Goal: Entertainment & Leisure: Consume media (video, audio)

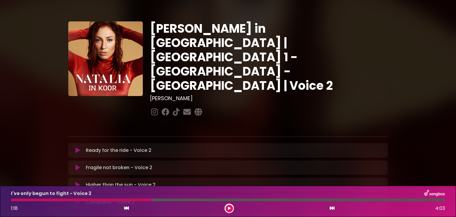
scroll to position [125, 0]
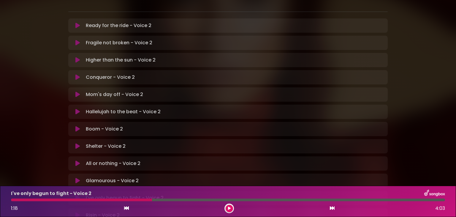
click at [12, 201] on div "I've only begun to fight - Voice 2 1:18 4:03" at bounding box center [227, 200] width 441 height 23
click at [230, 210] on button at bounding box center [229, 208] width 7 height 7
click at [13, 202] on div "I've only begun to fight - Voice 2 1:24 4:03" at bounding box center [227, 200] width 441 height 23
click at [13, 202] on div "I've only begun to fight - Voice 2 1:25 4:03" at bounding box center [227, 200] width 441 height 23
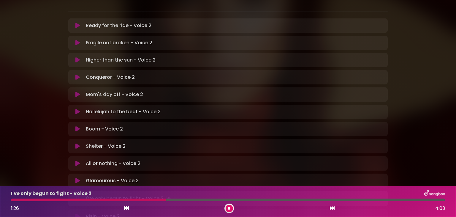
click at [229, 209] on icon at bounding box center [229, 208] width 2 height 4
click at [12, 202] on div "I've only begun to fight - Voice 2 1:27 4:03" at bounding box center [227, 200] width 441 height 23
click at [227, 207] on button at bounding box center [229, 208] width 7 height 7
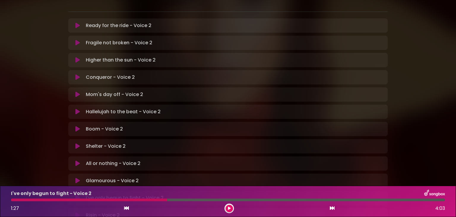
click at [12, 202] on div "I've only begun to fight - Voice 2 1:27 4:03" at bounding box center [227, 200] width 441 height 23
click at [229, 206] on icon at bounding box center [229, 208] width 3 height 4
click at [76, 195] on icon at bounding box center [78, 198] width 4 height 6
click at [76, 194] on div "I've only begun to fight - Voice 2 Loading Track..." at bounding box center [228, 197] width 312 height 7
click at [229, 209] on icon at bounding box center [229, 208] width 3 height 4
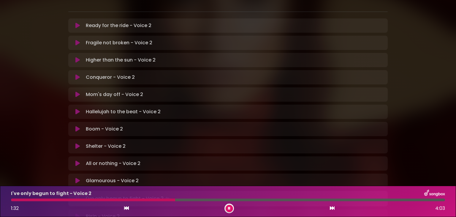
click at [127, 209] on icon at bounding box center [126, 207] width 5 height 5
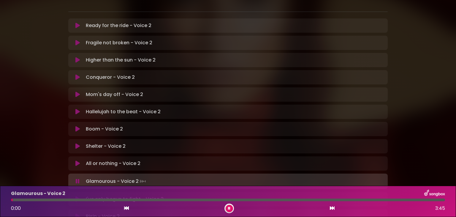
click at [76, 196] on icon at bounding box center [77, 199] width 4 height 6
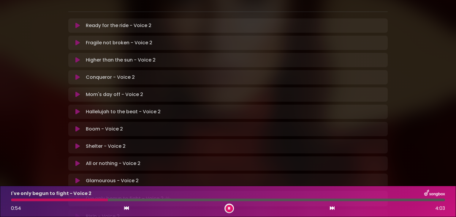
click at [230, 208] on button at bounding box center [229, 208] width 7 height 7
click at [13, 201] on div at bounding box center [59, 199] width 97 height 3
click at [229, 207] on icon at bounding box center [229, 208] width 3 height 4
click at [228, 206] on icon at bounding box center [229, 208] width 2 height 4
click at [30, 200] on div at bounding box center [63, 199] width 104 height 3
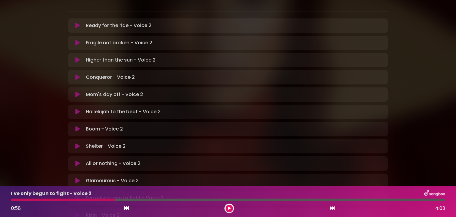
click at [11, 200] on div at bounding box center [63, 199] width 104 height 3
click at [232, 205] on div at bounding box center [229, 208] width 10 height 10
click at [228, 208] on icon at bounding box center [229, 208] width 3 height 4
click at [229, 206] on button at bounding box center [229, 208] width 7 height 7
click at [11, 202] on div "I've only begun to fight - Voice 2 0:53 4:03" at bounding box center [227, 200] width 441 height 23
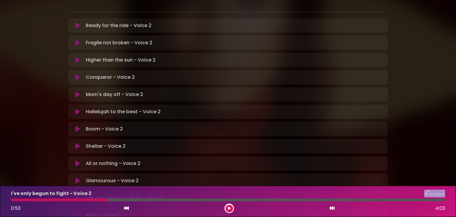
drag, startPoint x: 11, startPoint y: 202, endPoint x: 187, endPoint y: 190, distance: 176.5
click at [187, 190] on div "I've only begun to fight - Voice 2 0:53 4:03" at bounding box center [227, 200] width 441 height 23
click at [229, 212] on div at bounding box center [229, 208] width 10 height 10
click at [229, 207] on icon at bounding box center [229, 208] width 3 height 4
click at [12, 201] on div "I've only begun to fight - Voice 2 0:57 4:03" at bounding box center [227, 200] width 441 height 23
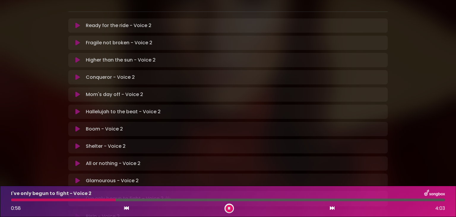
click at [12, 201] on div "I've only begun to fight - Voice 2 0:58 4:03" at bounding box center [227, 200] width 441 height 23
click at [230, 208] on button at bounding box center [229, 208] width 7 height 7
click at [13, 200] on div at bounding box center [66, 199] width 110 height 3
click at [228, 207] on icon at bounding box center [229, 208] width 3 height 4
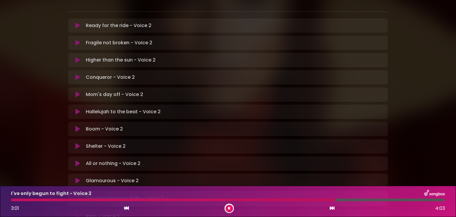
click at [228, 207] on icon at bounding box center [229, 208] width 2 height 4
